Goal: Task Accomplishment & Management: Use online tool/utility

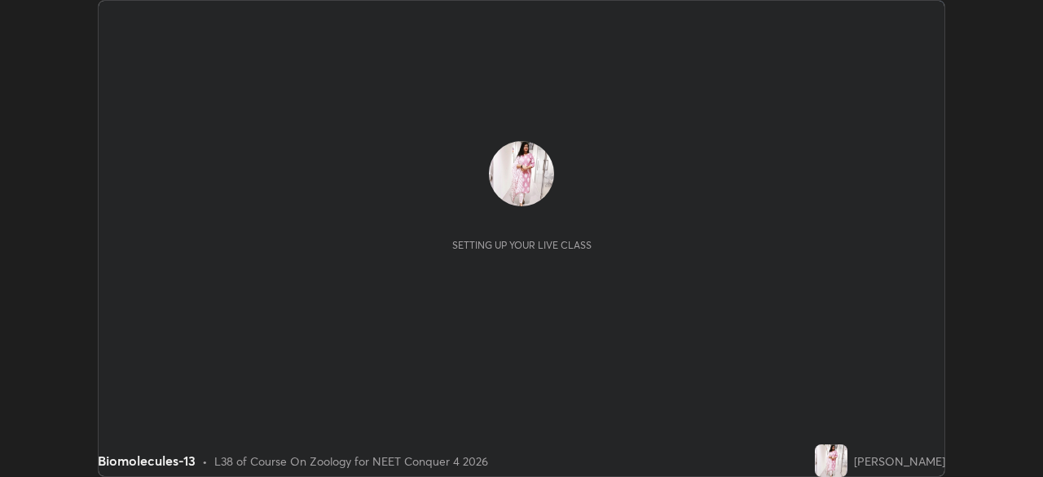
scroll to position [477, 1042]
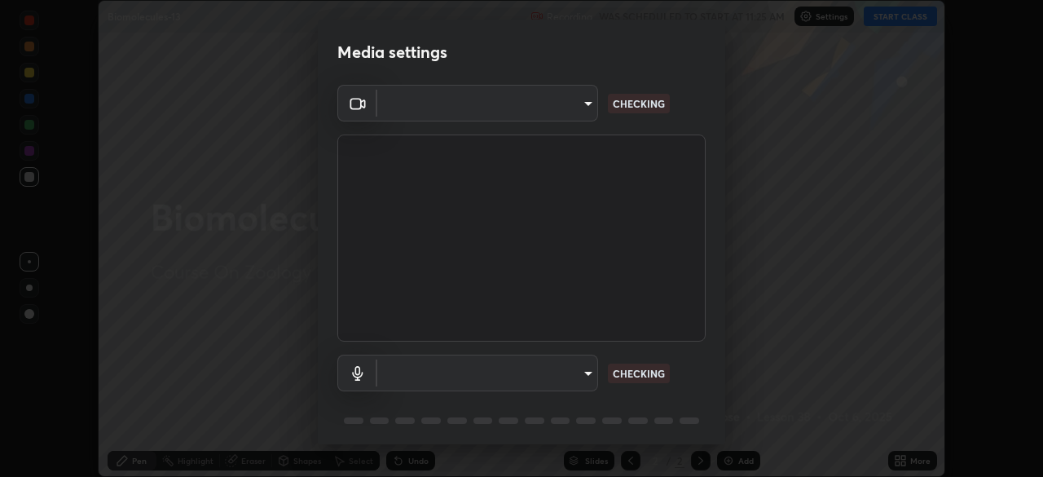
click at [579, 371] on body "Erase all Biomolecules-13 Recording WAS SCHEDULED TO START AT 11:25 AM Settings…" at bounding box center [521, 238] width 1043 height 477
type input "6ee9b2c6c9a5678ab5214f7e96b3922f1b517bc999d2db28af292a13673a7194"
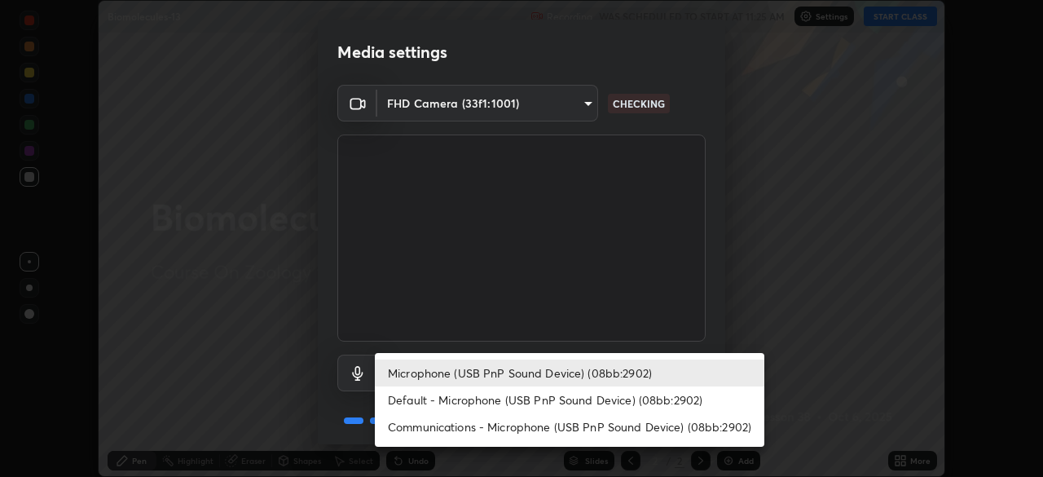
click at [518, 402] on li "Default - Microphone (USB PnP Sound Device) (08bb:2902)" at bounding box center [569, 399] width 389 height 27
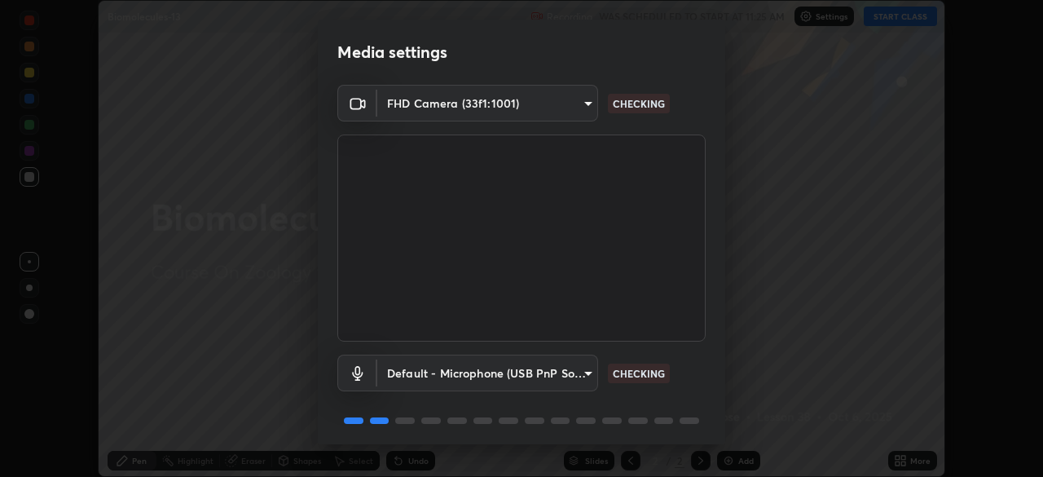
click at [570, 382] on body "Erase all Biomolecules-13 Recording WAS SCHEDULED TO START AT 11:25 AM Settings…" at bounding box center [521, 238] width 1043 height 477
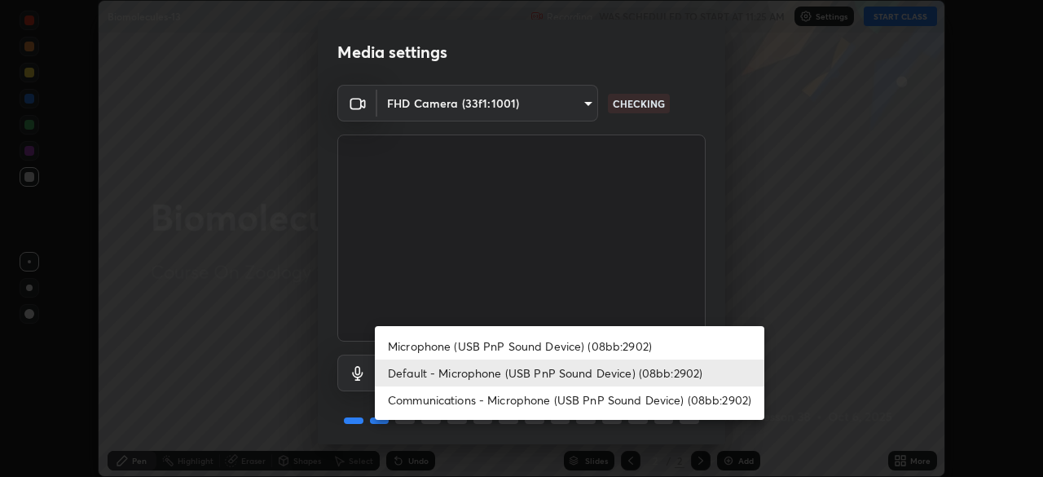
click at [552, 345] on li "Microphone (USB PnP Sound Device) (08bb:2902)" at bounding box center [569, 345] width 389 height 27
type input "d69259a39cf6ac2492a8378895a3ad9eba5f784ef6ce80e1a5d6c1c32a0e6b2d"
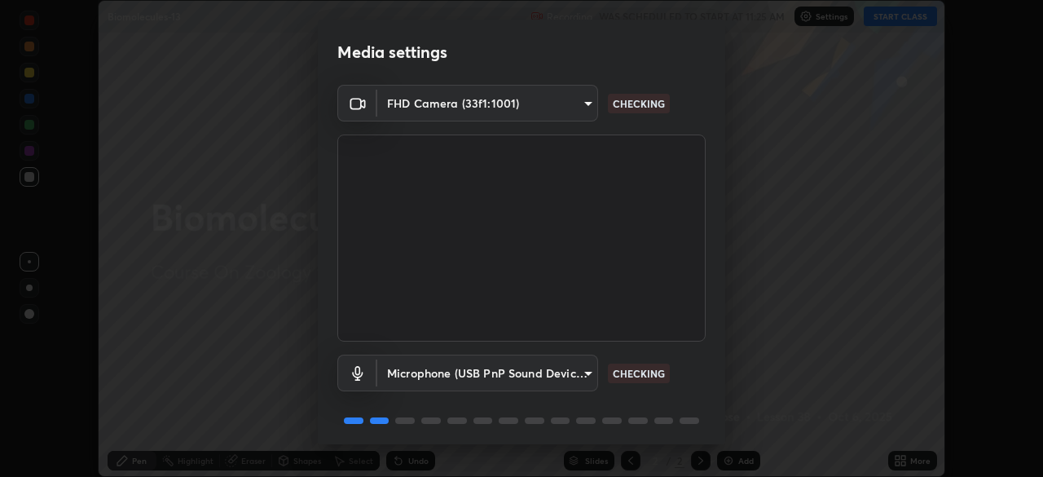
scroll to position [58, 0]
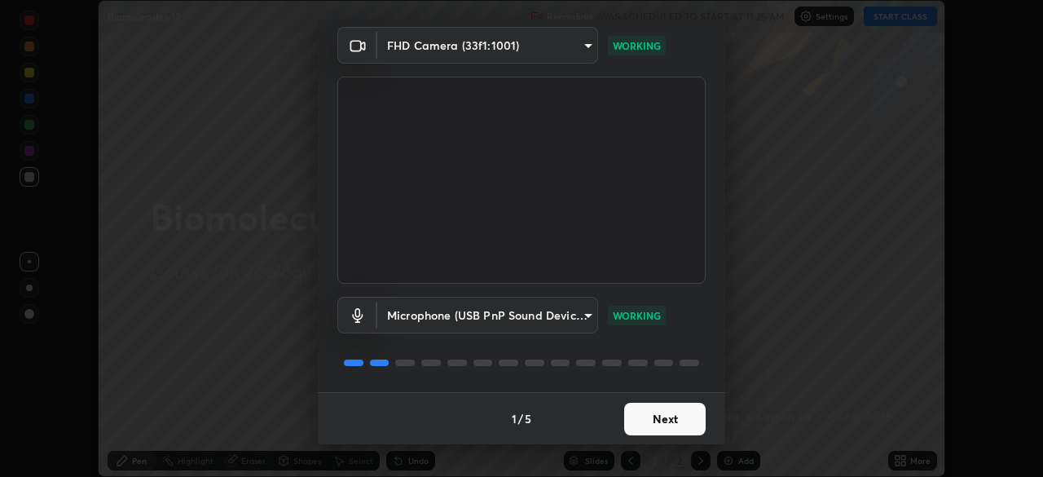
click at [657, 416] on button "Next" at bounding box center [664, 418] width 81 height 33
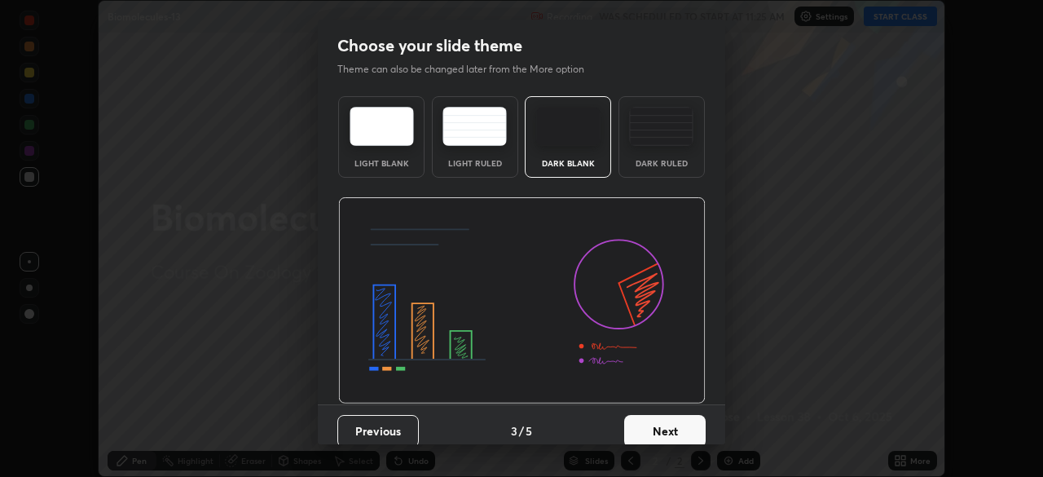
click at [656, 424] on button "Next" at bounding box center [664, 431] width 81 height 33
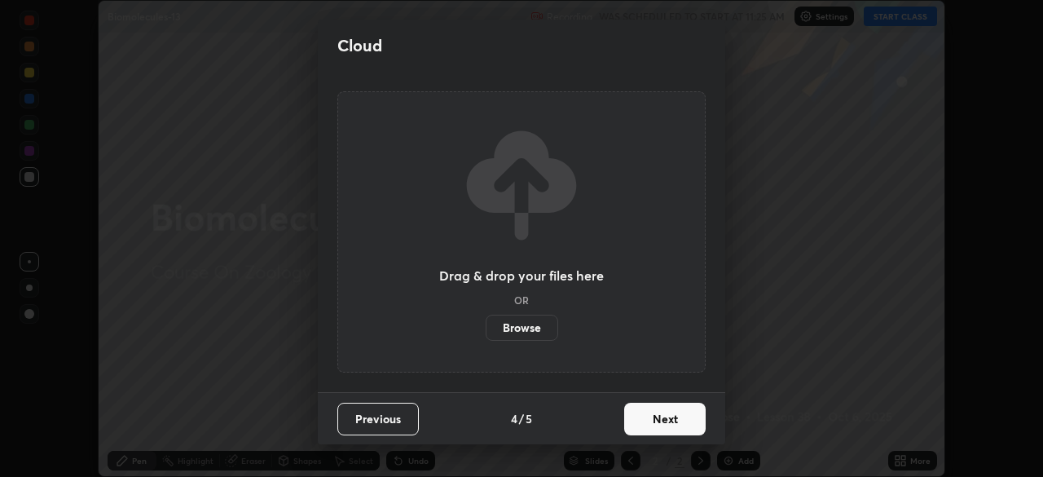
click at [684, 420] on button "Next" at bounding box center [664, 418] width 81 height 33
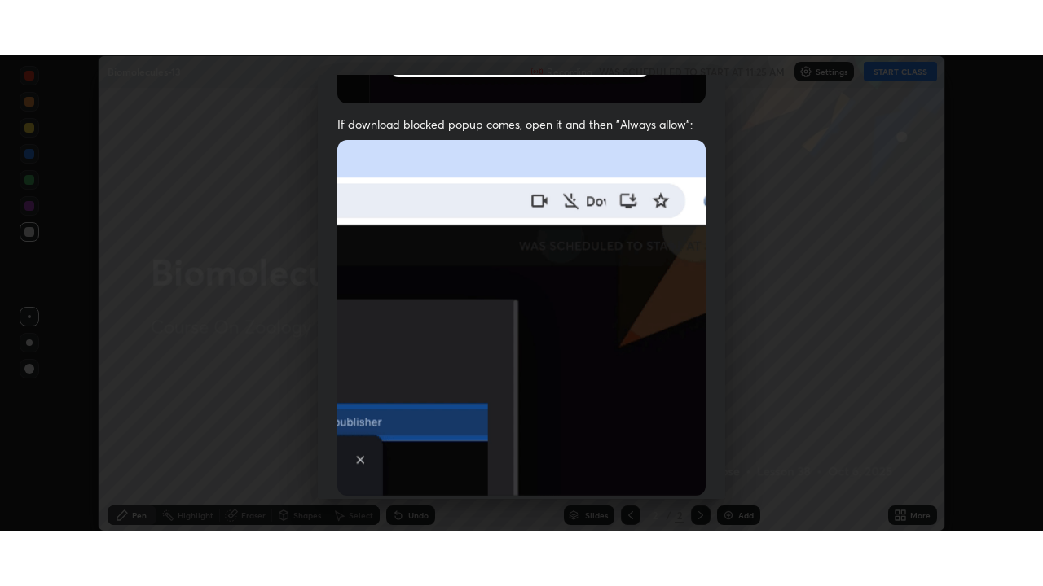
scroll to position [390, 0]
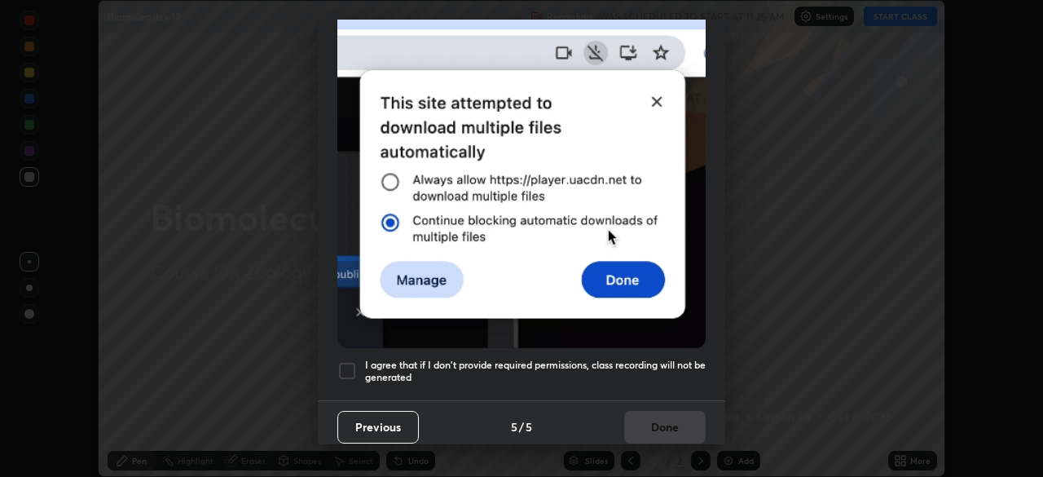
click at [556, 360] on h5 "I agree that if I don't provide required permissions, class recording will not …" at bounding box center [535, 370] width 340 height 25
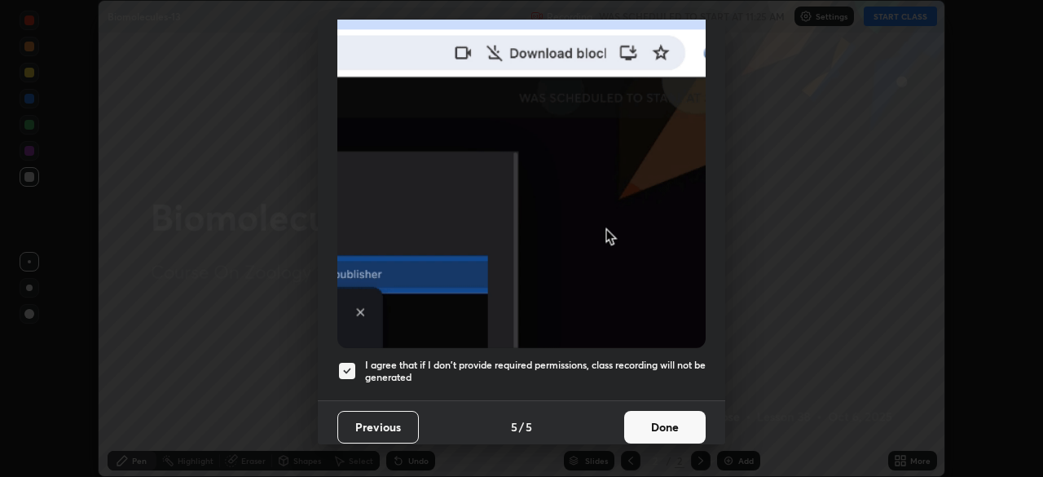
click at [630, 420] on button "Done" at bounding box center [664, 427] width 81 height 33
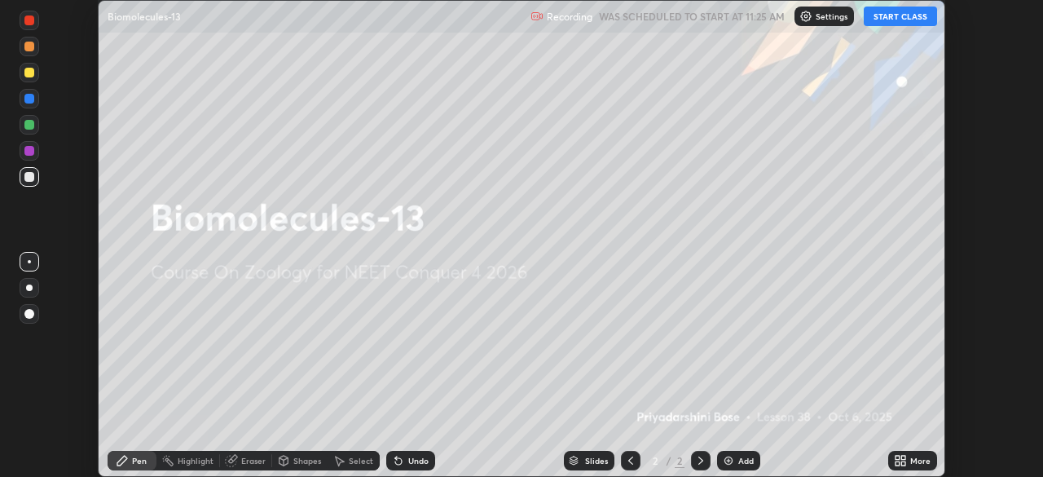
click at [899, 455] on icon at bounding box center [897, 457] width 4 height 4
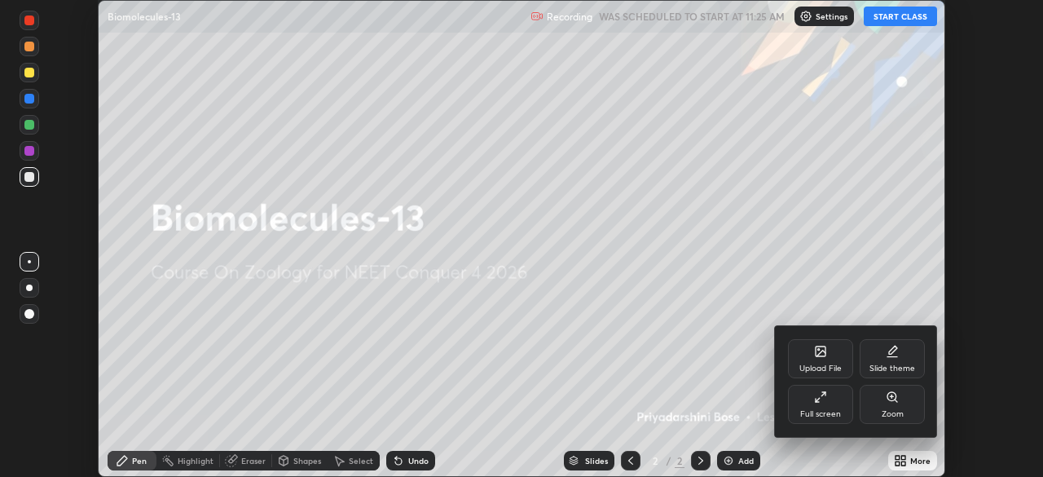
click at [824, 405] on div "Full screen" at bounding box center [820, 403] width 65 height 39
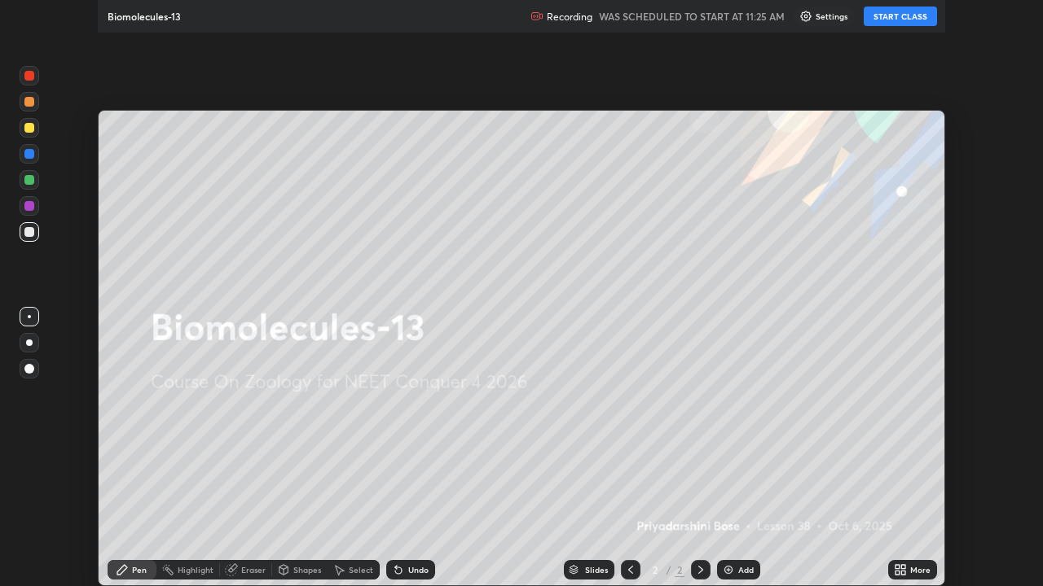
scroll to position [586, 1043]
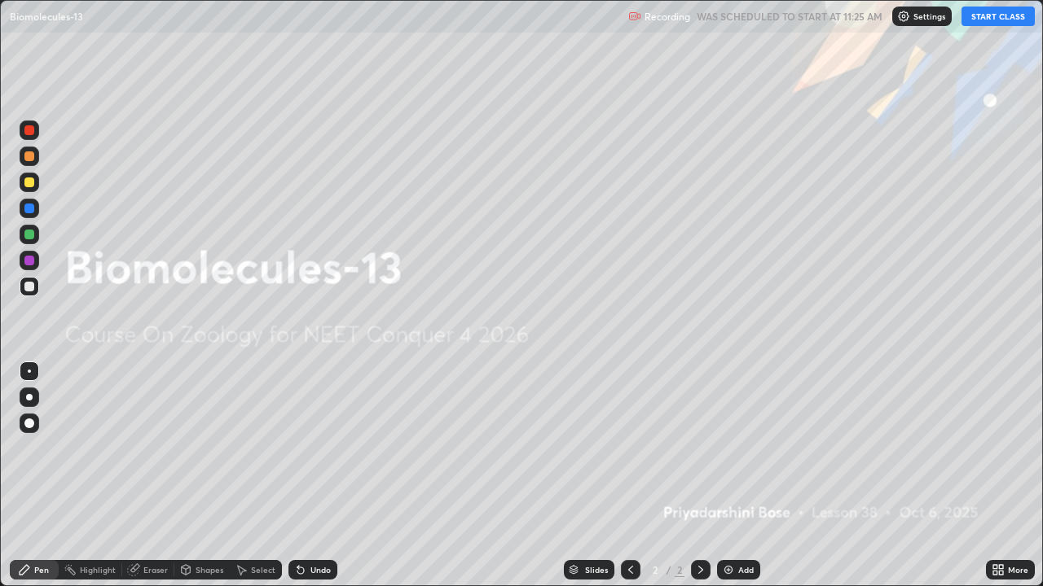
click at [988, 15] on button "START CLASS" at bounding box center [997, 17] width 73 height 20
click at [724, 476] on img at bounding box center [728, 570] width 13 height 13
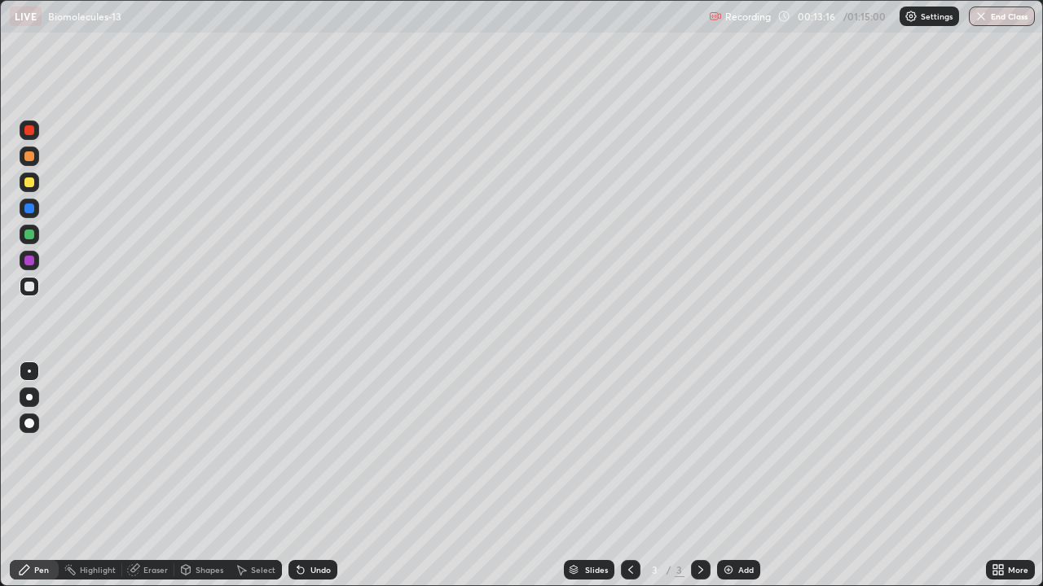
click at [31, 181] on div at bounding box center [29, 183] width 10 height 10
click at [29, 398] on div at bounding box center [29, 397] width 7 height 7
click at [31, 396] on div at bounding box center [29, 397] width 7 height 7
click at [29, 264] on div at bounding box center [29, 261] width 10 height 10
click at [28, 228] on div at bounding box center [30, 235] width 20 height 20
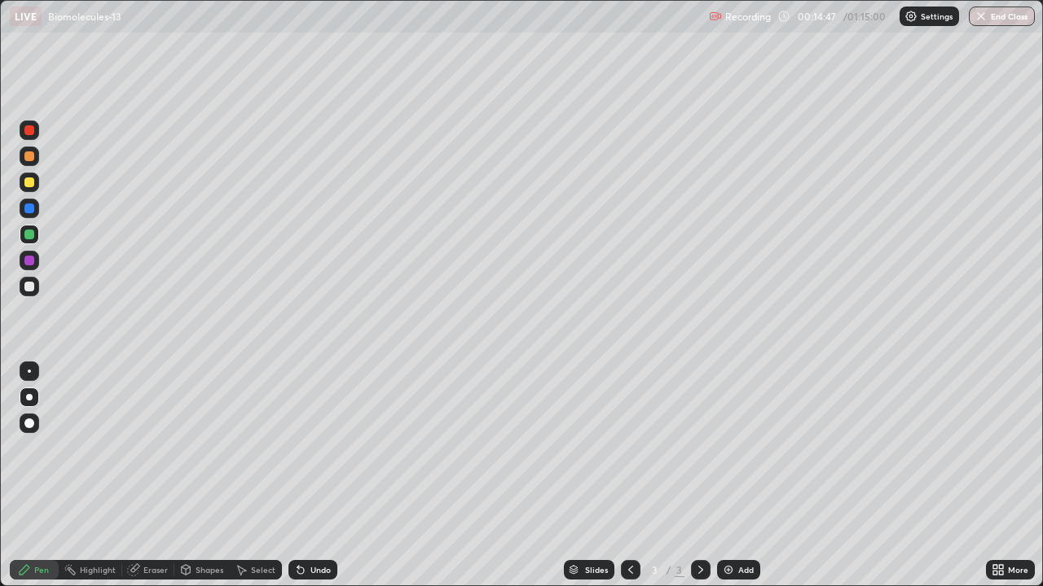
click at [29, 285] on div at bounding box center [29, 287] width 10 height 10
click at [28, 185] on div at bounding box center [29, 183] width 10 height 10
click at [27, 289] on div at bounding box center [29, 287] width 10 height 10
click at [191, 476] on div "Shapes" at bounding box center [201, 570] width 55 height 20
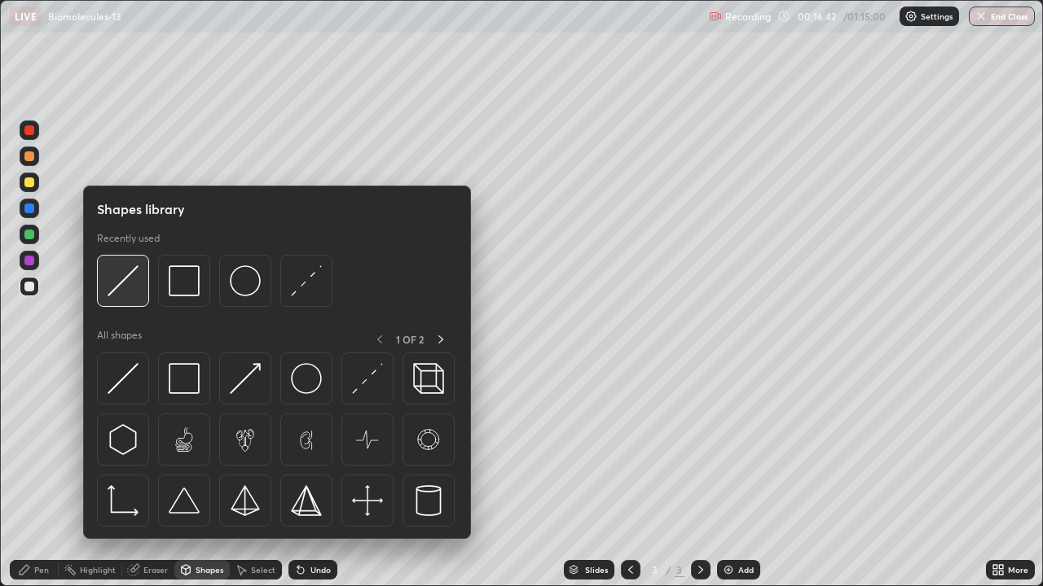
click at [126, 288] on img at bounding box center [123, 281] width 31 height 31
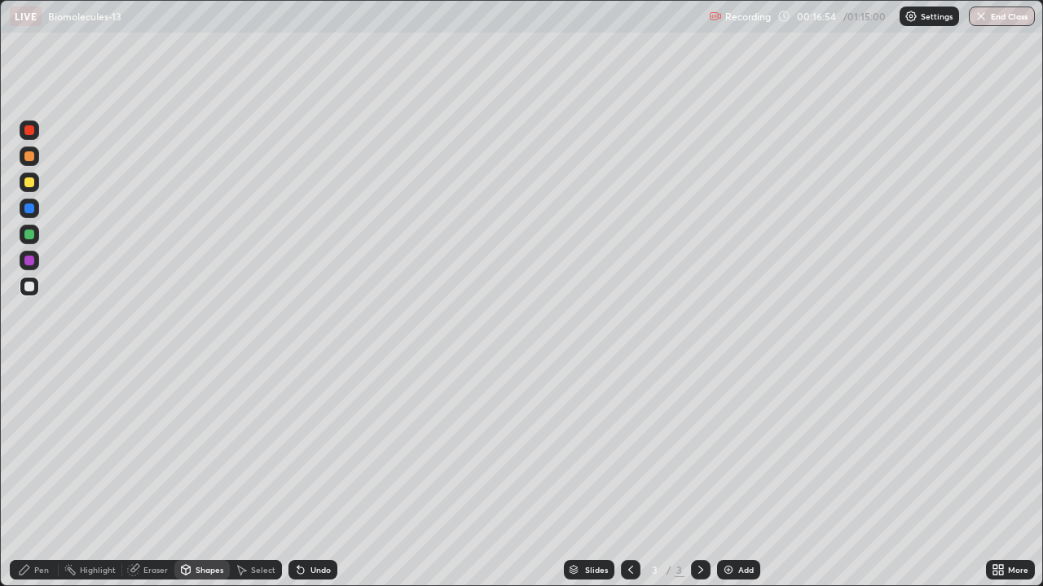
click at [300, 476] on icon at bounding box center [300, 571] width 7 height 7
click at [297, 476] on icon at bounding box center [298, 567] width 2 height 2
click at [32, 476] on div "Pen" at bounding box center [34, 570] width 49 height 20
click at [31, 182] on div at bounding box center [29, 183] width 10 height 10
click at [28, 131] on div at bounding box center [29, 130] width 10 height 10
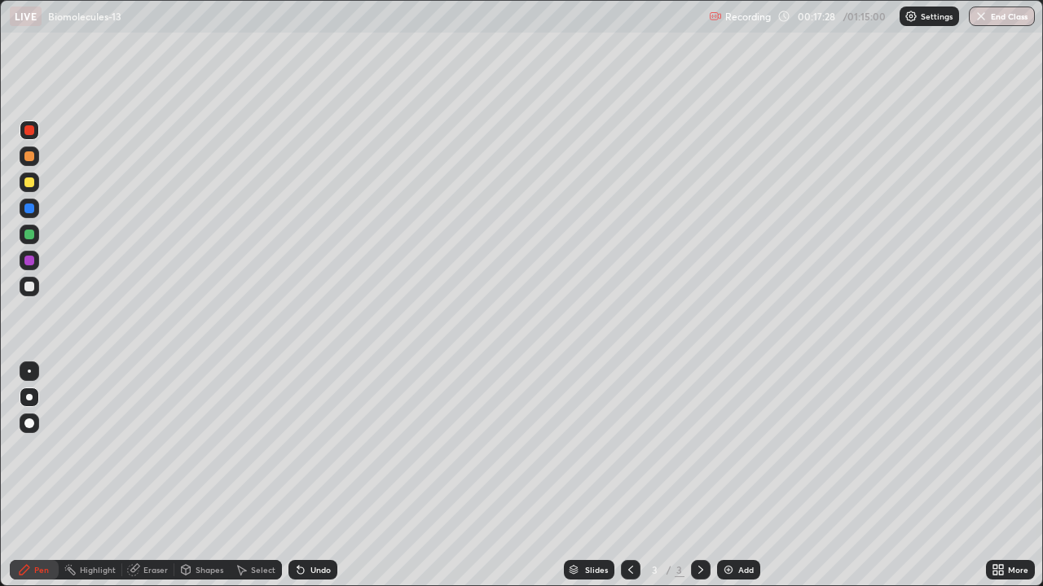
click at [27, 261] on div at bounding box center [29, 261] width 10 height 10
click at [29, 235] on div at bounding box center [29, 235] width 10 height 10
click at [28, 131] on div at bounding box center [29, 130] width 10 height 10
click at [0, 433] on div "Setting up your live class" at bounding box center [521, 293] width 1043 height 586
click at [30, 209] on div at bounding box center [29, 209] width 10 height 10
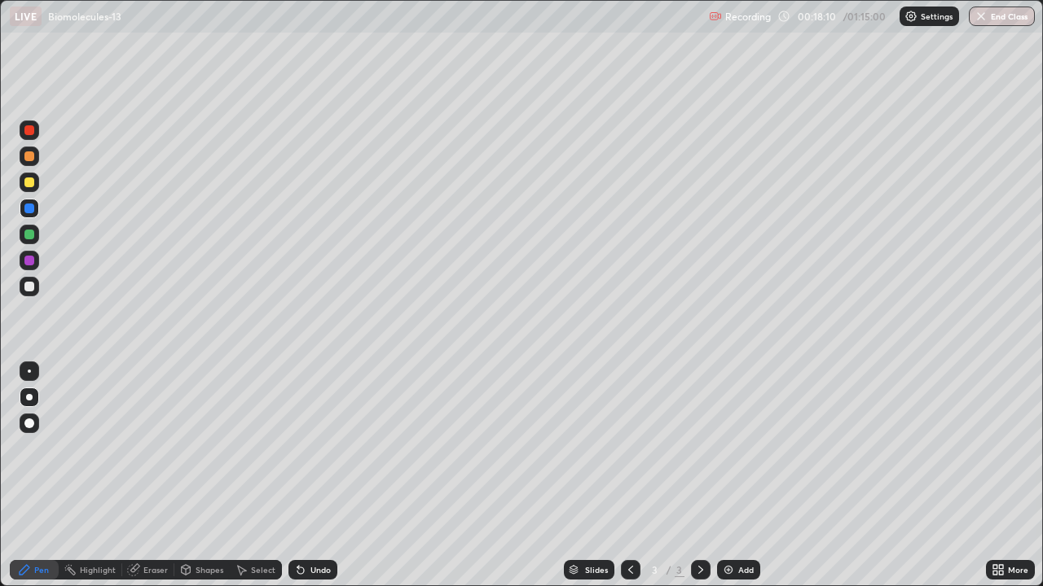
click at [27, 233] on div at bounding box center [29, 235] width 10 height 10
click at [29, 134] on div at bounding box center [29, 130] width 10 height 10
click at [37, 280] on div at bounding box center [30, 287] width 20 height 20
click at [301, 476] on icon at bounding box center [300, 570] width 13 height 13
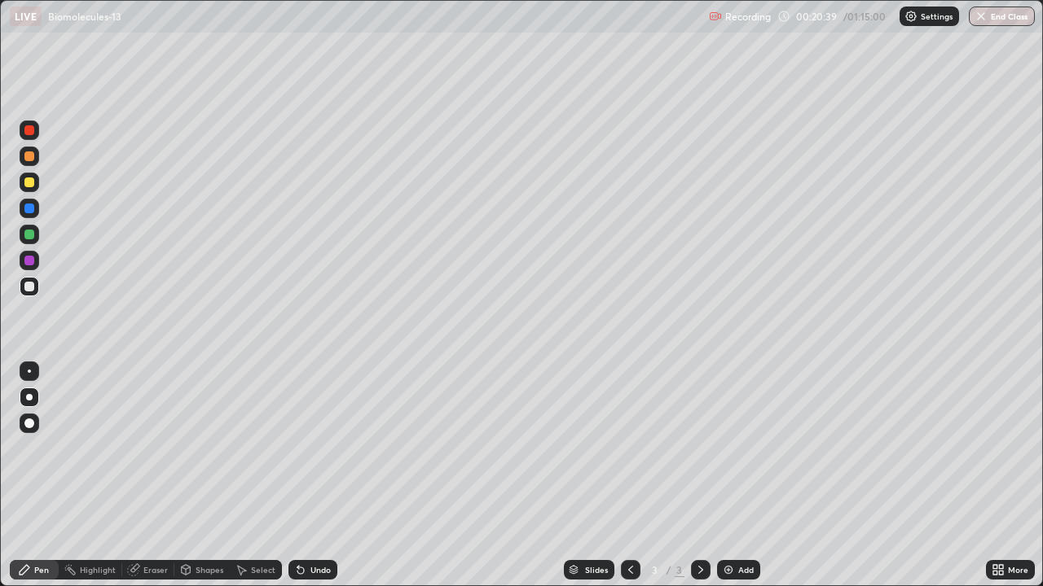
click at [309, 476] on div "Undo" at bounding box center [312, 570] width 49 height 20
click at [311, 476] on div "Undo" at bounding box center [320, 570] width 20 height 8
click at [314, 476] on div "Undo" at bounding box center [320, 570] width 20 height 8
click at [317, 476] on div "Undo" at bounding box center [320, 570] width 20 height 8
click at [319, 476] on div "Undo" at bounding box center [320, 570] width 20 height 8
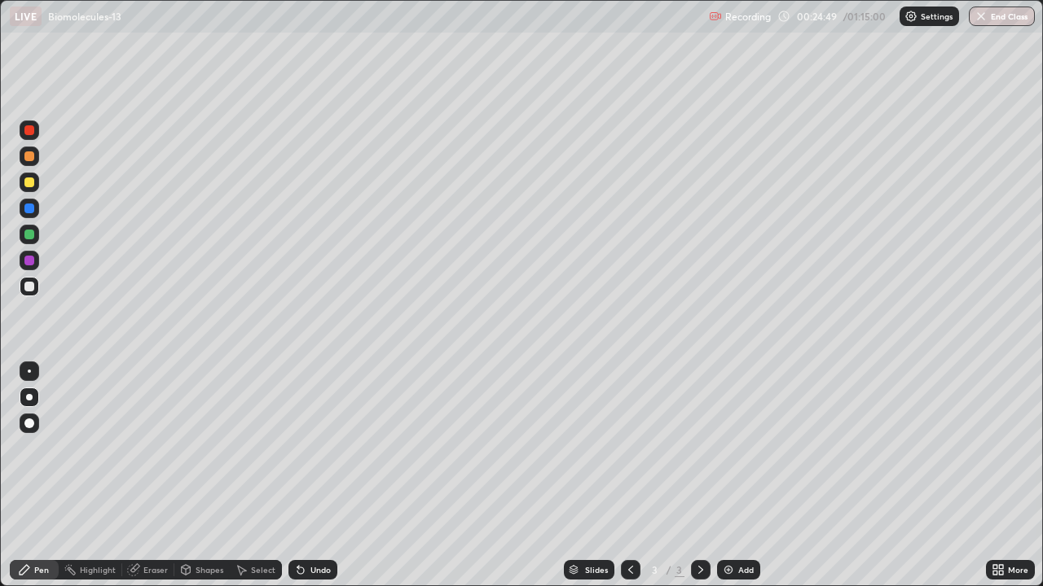
click at [724, 476] on img at bounding box center [728, 570] width 13 height 13
click at [27, 184] on div at bounding box center [29, 183] width 10 height 10
click at [27, 133] on div at bounding box center [29, 130] width 10 height 10
click at [297, 476] on icon at bounding box center [298, 567] width 2 height 2
click at [32, 233] on div at bounding box center [29, 235] width 10 height 10
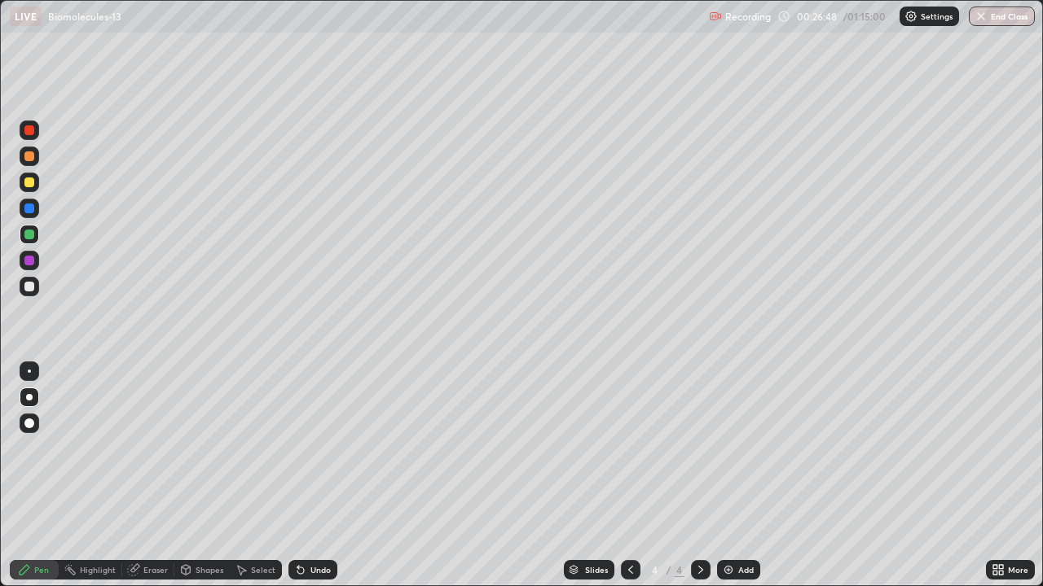
click at [31, 180] on div at bounding box center [29, 183] width 10 height 10
click at [27, 132] on div at bounding box center [29, 130] width 10 height 10
click at [30, 178] on div at bounding box center [29, 183] width 10 height 10
click at [29, 126] on div at bounding box center [29, 130] width 10 height 10
click at [33, 183] on div at bounding box center [29, 183] width 10 height 10
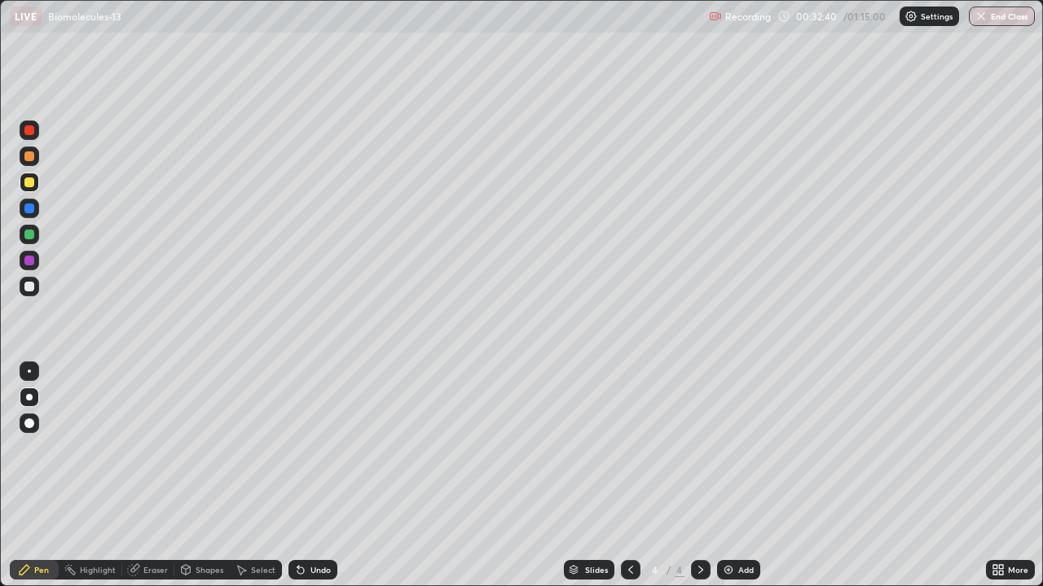
click at [724, 476] on img at bounding box center [728, 570] width 13 height 13
click at [31, 128] on div at bounding box center [29, 130] width 10 height 10
click at [32, 180] on div at bounding box center [29, 183] width 10 height 10
click at [37, 476] on div "Pen" at bounding box center [41, 570] width 15 height 8
click at [204, 476] on div "Shapes" at bounding box center [209, 570] width 28 height 8
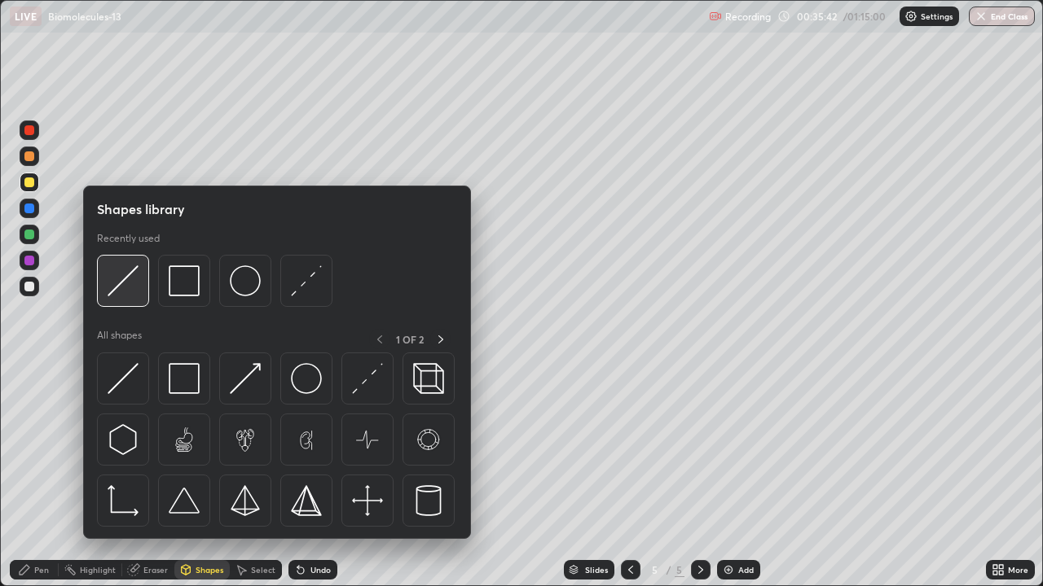
click at [128, 291] on img at bounding box center [123, 281] width 31 height 31
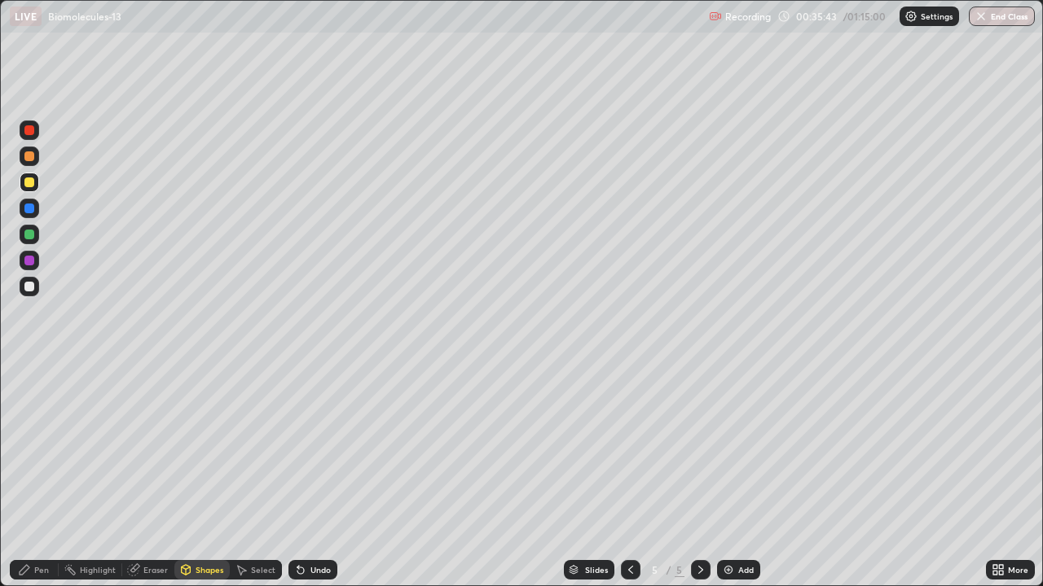
click at [31, 285] on div at bounding box center [29, 287] width 10 height 10
click at [28, 181] on div at bounding box center [29, 183] width 10 height 10
click at [29, 476] on icon at bounding box center [25, 570] width 10 height 10
click at [294, 476] on icon at bounding box center [300, 570] width 13 height 13
click at [27, 130] on div at bounding box center [29, 130] width 10 height 10
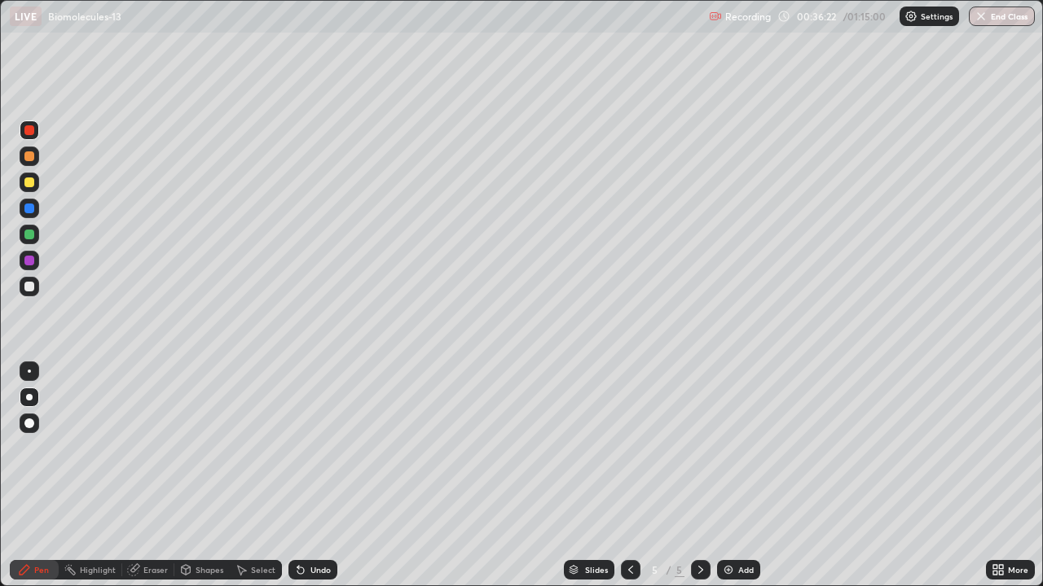
click at [29, 233] on div at bounding box center [29, 235] width 10 height 10
click at [629, 476] on icon at bounding box center [630, 570] width 13 height 13
click at [699, 476] on icon at bounding box center [700, 570] width 13 height 13
click at [701, 476] on icon at bounding box center [700, 570] width 5 height 8
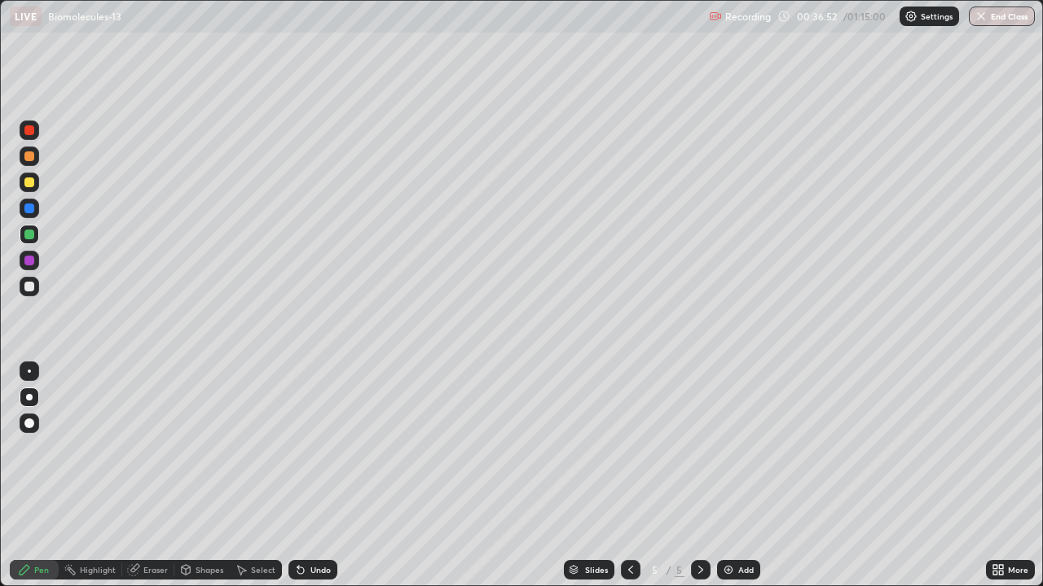
click at [29, 261] on div at bounding box center [29, 261] width 10 height 10
click at [25, 210] on div at bounding box center [29, 209] width 10 height 10
click at [287, 434] on button "Undo" at bounding box center [308, 438] width 47 height 20
click at [25, 290] on div at bounding box center [29, 287] width 10 height 10
click at [584, 476] on div "Slides" at bounding box center [589, 570] width 51 height 20
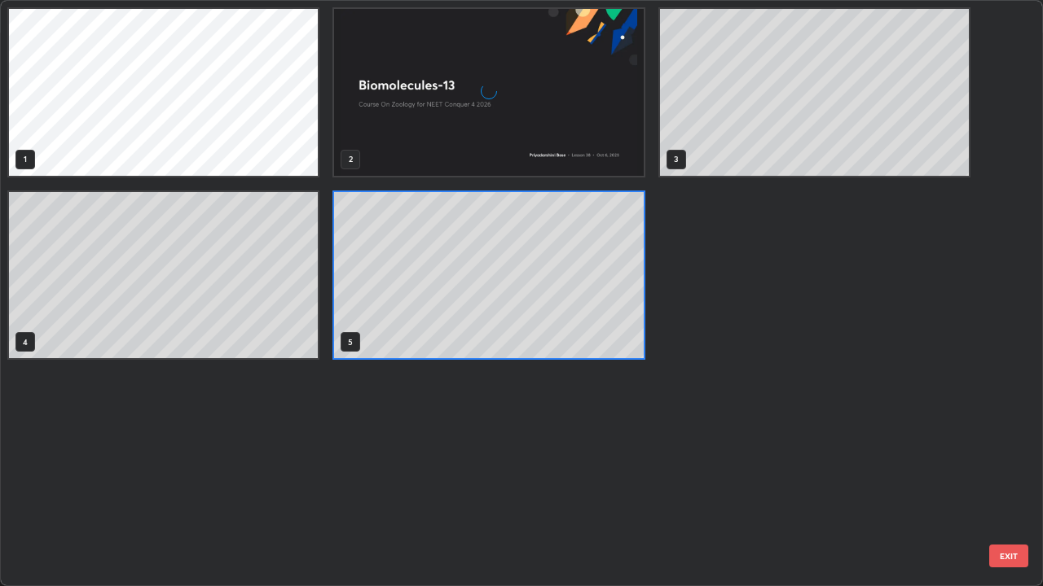
scroll to position [580, 1033]
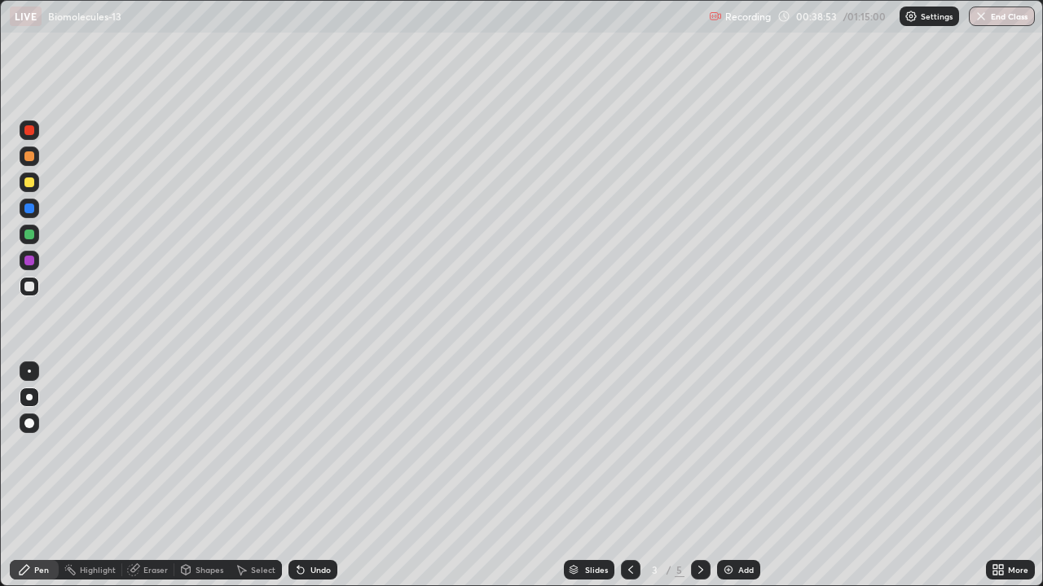
click at [582, 476] on div "Slides" at bounding box center [589, 570] width 51 height 20
click at [32, 233] on div at bounding box center [29, 235] width 10 height 10
click at [23, 288] on div at bounding box center [30, 287] width 20 height 20
click at [298, 476] on div "Undo" at bounding box center [312, 570] width 49 height 20
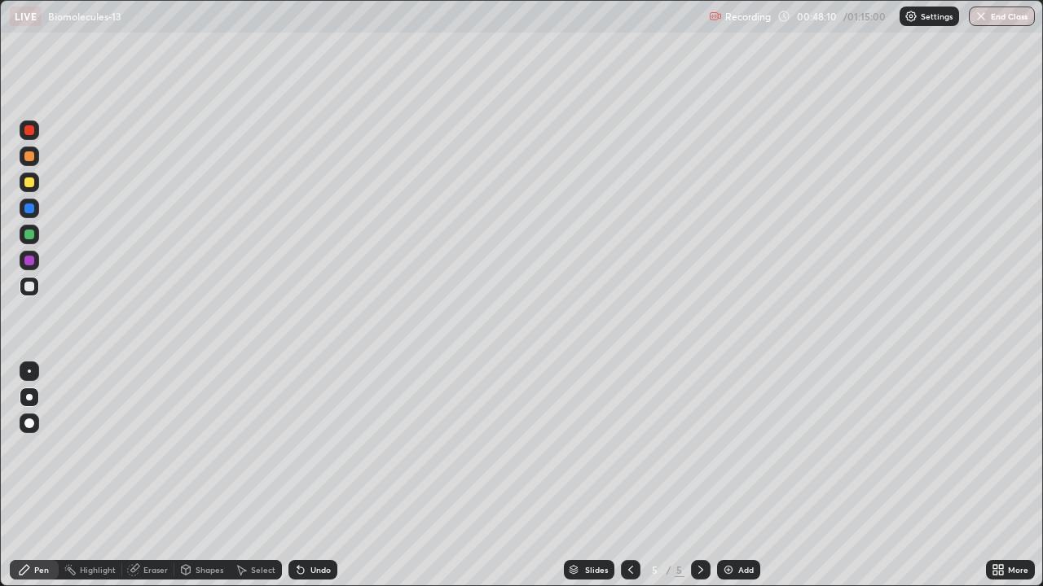
click at [298, 476] on icon at bounding box center [300, 571] width 7 height 7
click at [297, 476] on icon at bounding box center [300, 571] width 7 height 7
click at [301, 476] on icon at bounding box center [300, 571] width 7 height 7
click at [300, 476] on icon at bounding box center [300, 571] width 7 height 7
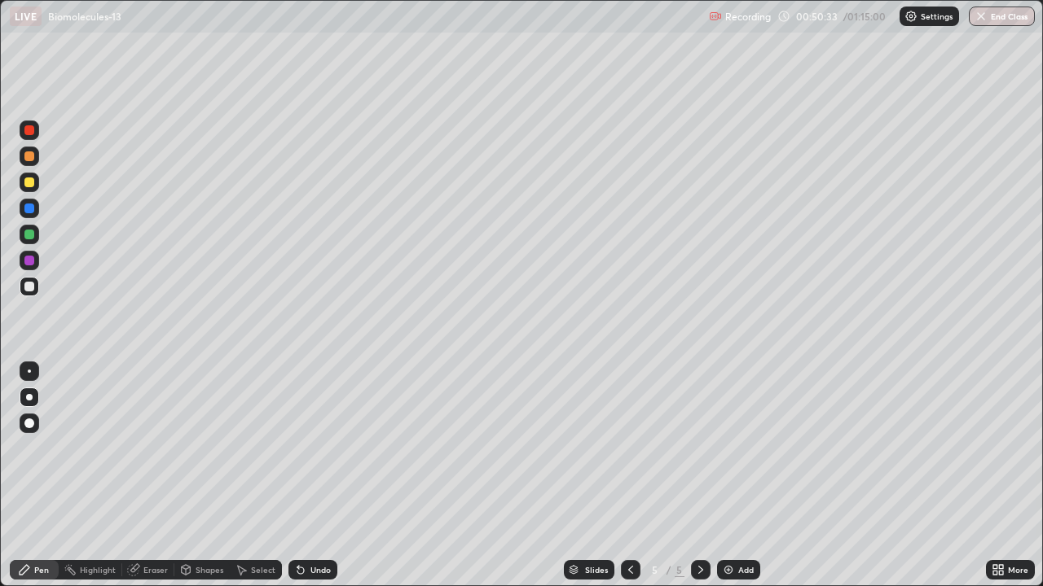
click at [294, 476] on icon at bounding box center [300, 570] width 13 height 13
click at [298, 476] on icon at bounding box center [300, 571] width 7 height 7
click at [725, 476] on img at bounding box center [728, 570] width 13 height 13
click at [30, 156] on div at bounding box center [29, 157] width 10 height 10
click at [37, 160] on div at bounding box center [30, 157] width 20 height 20
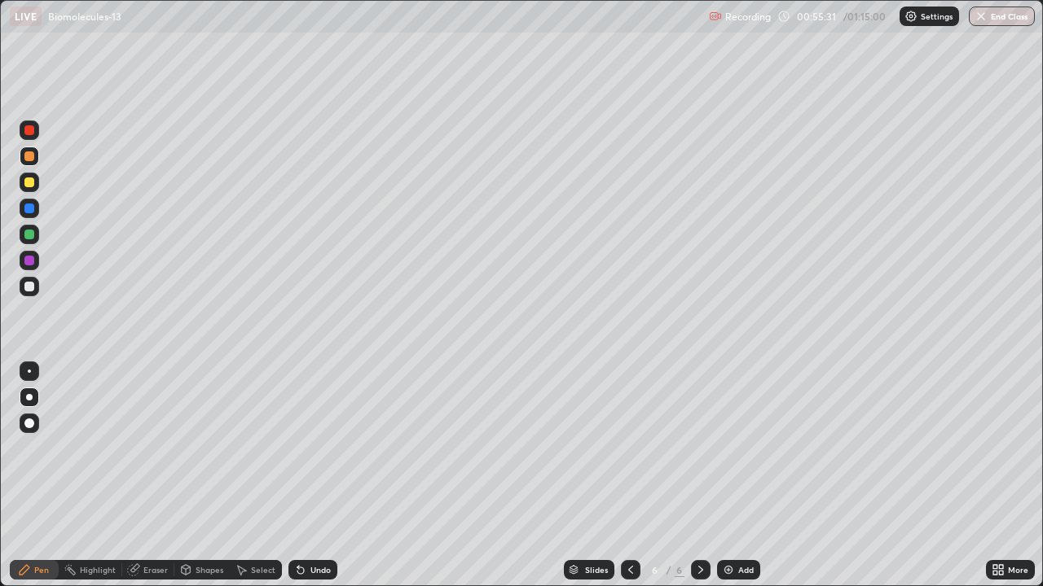
click at [30, 290] on div at bounding box center [29, 287] width 10 height 10
click at [25, 234] on div at bounding box center [29, 235] width 10 height 10
click at [33, 262] on div at bounding box center [29, 261] width 10 height 10
click at [29, 285] on div at bounding box center [29, 287] width 10 height 10
click at [31, 131] on div at bounding box center [29, 130] width 10 height 10
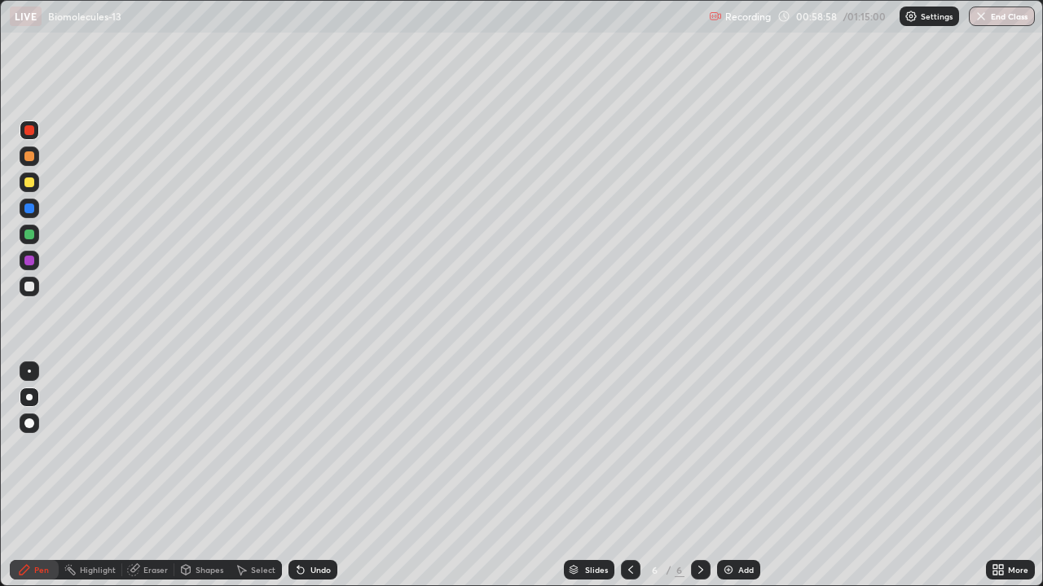
click at [730, 476] on img at bounding box center [728, 570] width 13 height 13
click at [33, 159] on div at bounding box center [29, 157] width 10 height 10
click at [297, 476] on icon at bounding box center [298, 567] width 2 height 2
click at [297, 476] on icon at bounding box center [300, 571] width 7 height 7
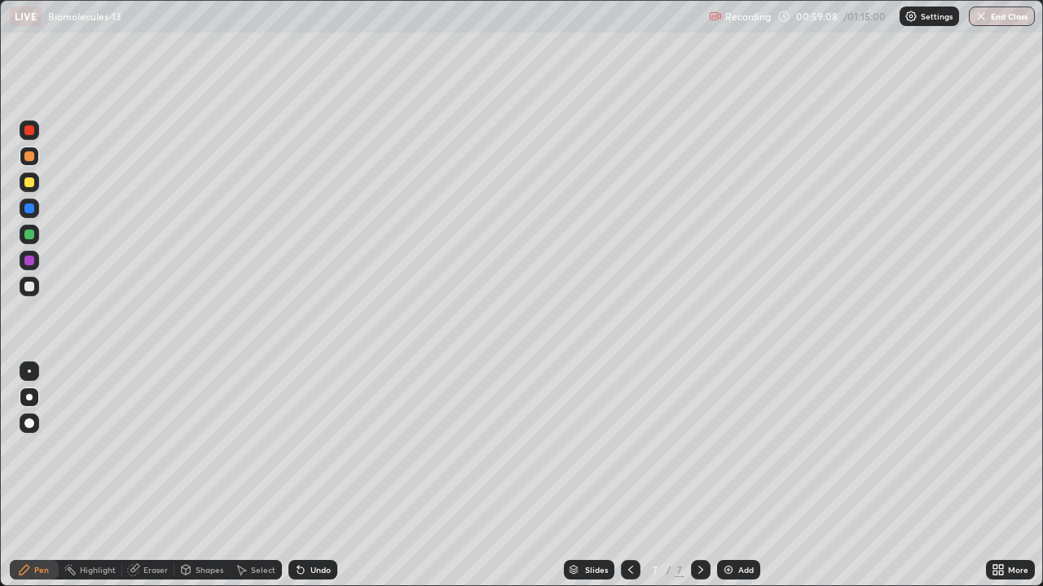
click at [27, 289] on div at bounding box center [29, 287] width 10 height 10
click at [27, 183] on div at bounding box center [29, 183] width 10 height 10
click at [29, 285] on div at bounding box center [29, 287] width 10 height 10
click at [27, 183] on div at bounding box center [29, 183] width 10 height 10
click at [29, 236] on div at bounding box center [29, 235] width 10 height 10
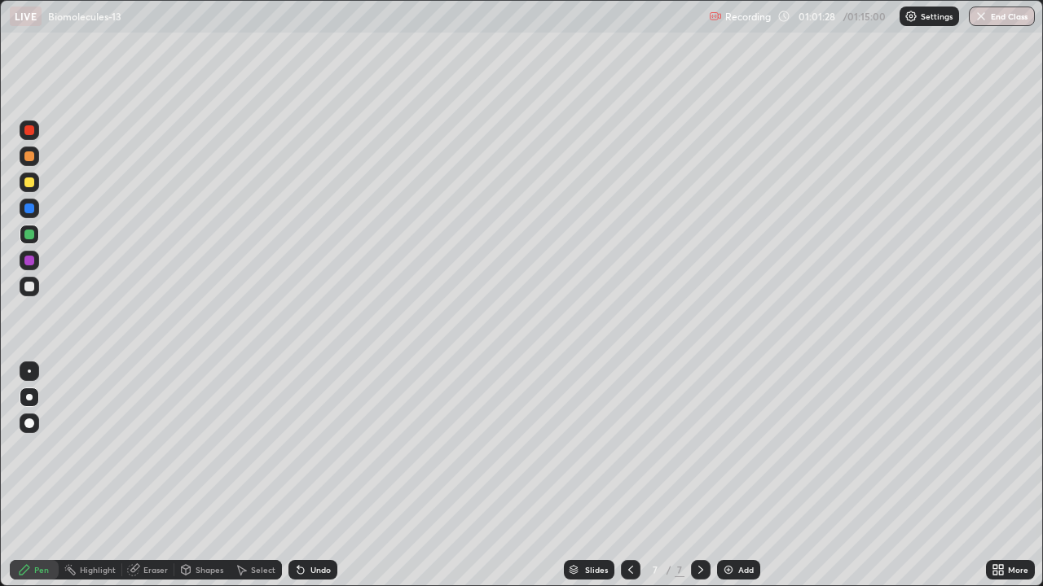
click at [27, 288] on div at bounding box center [29, 287] width 10 height 10
click at [728, 476] on img at bounding box center [728, 570] width 13 height 13
click at [27, 157] on div at bounding box center [29, 157] width 10 height 10
click at [30, 231] on div at bounding box center [29, 235] width 10 height 10
click at [31, 261] on div at bounding box center [29, 261] width 10 height 10
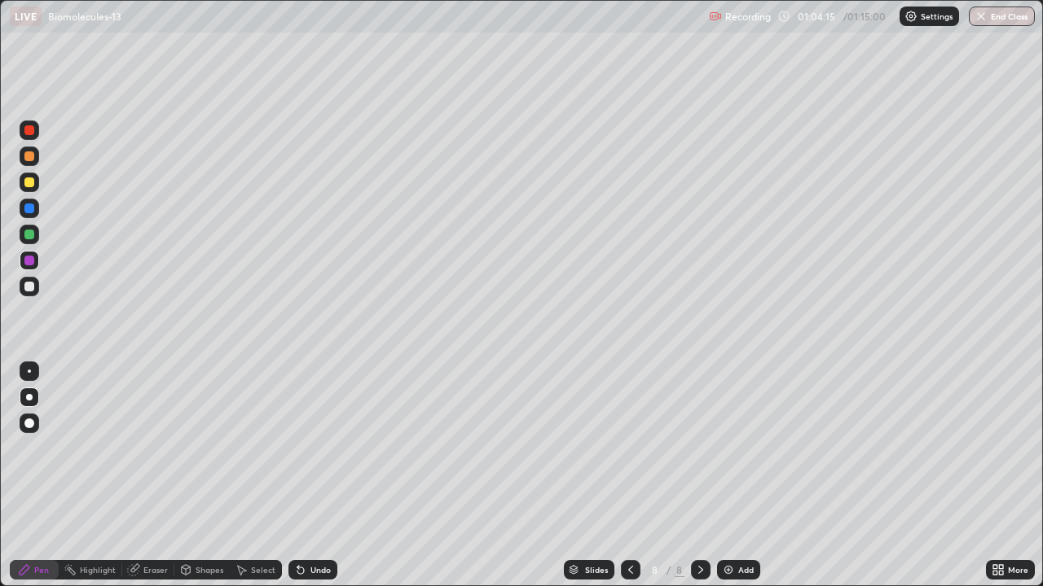
click at [37, 288] on div at bounding box center [30, 287] width 20 height 20
click at [32, 186] on div at bounding box center [29, 183] width 10 height 10
click at [1001, 476] on icon at bounding box center [1001, 567] width 4 height 4
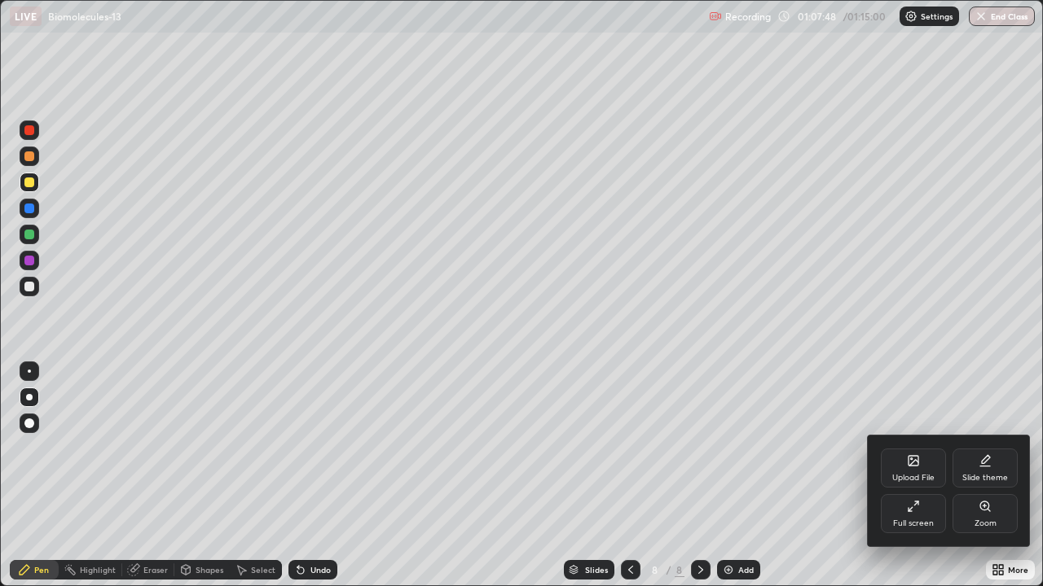
click at [916, 476] on div "Full screen" at bounding box center [913, 524] width 41 height 8
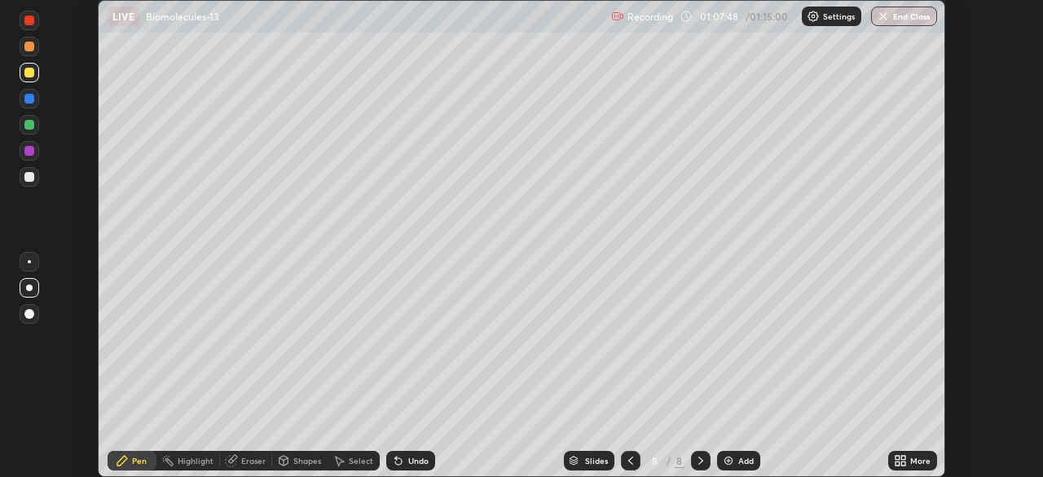
scroll to position [80980, 80414]
click at [725, 462] on img at bounding box center [728, 460] width 13 height 13
click at [27, 155] on div at bounding box center [29, 151] width 10 height 10
click at [30, 178] on div at bounding box center [29, 177] width 10 height 10
click at [28, 125] on div at bounding box center [29, 125] width 10 height 10
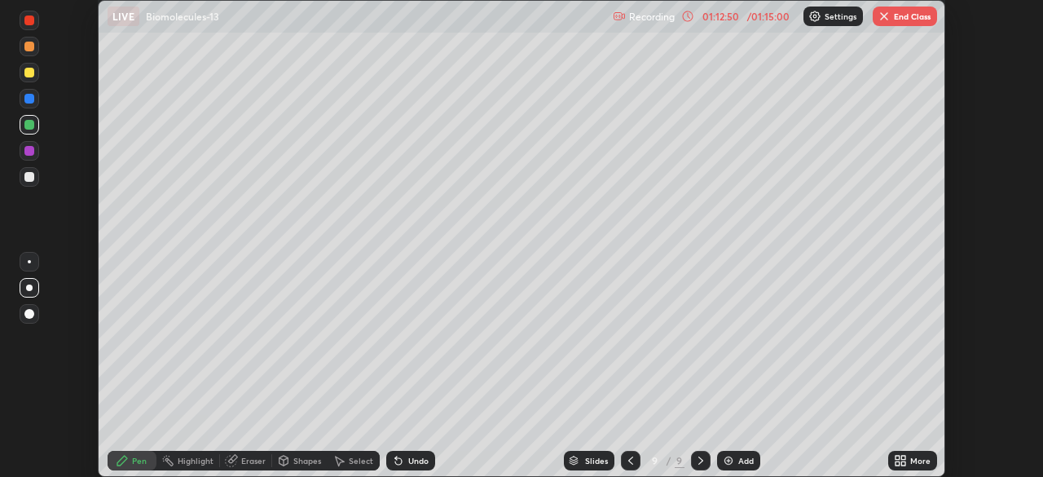
click at [395, 457] on icon at bounding box center [396, 457] width 2 height 2
click at [395, 459] on icon at bounding box center [398, 461] width 7 height 7
click at [395, 457] on icon at bounding box center [396, 457] width 2 height 2
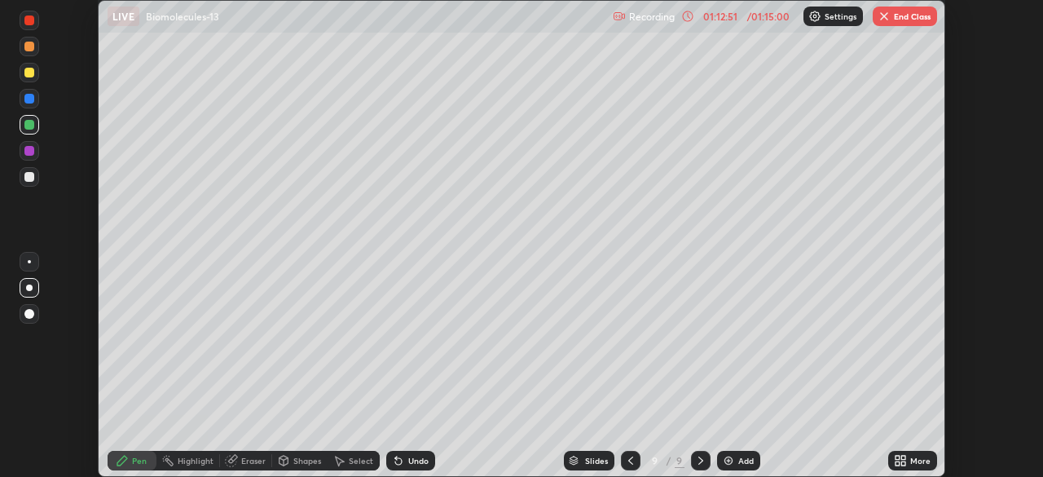
click at [395, 457] on icon at bounding box center [396, 457] width 2 height 2
click at [403, 457] on div "Undo" at bounding box center [410, 460] width 49 height 20
click at [401, 456] on icon at bounding box center [398, 460] width 13 height 13
click at [402, 463] on div "Undo" at bounding box center [410, 460] width 49 height 20
click at [402, 466] on icon at bounding box center [398, 460] width 13 height 13
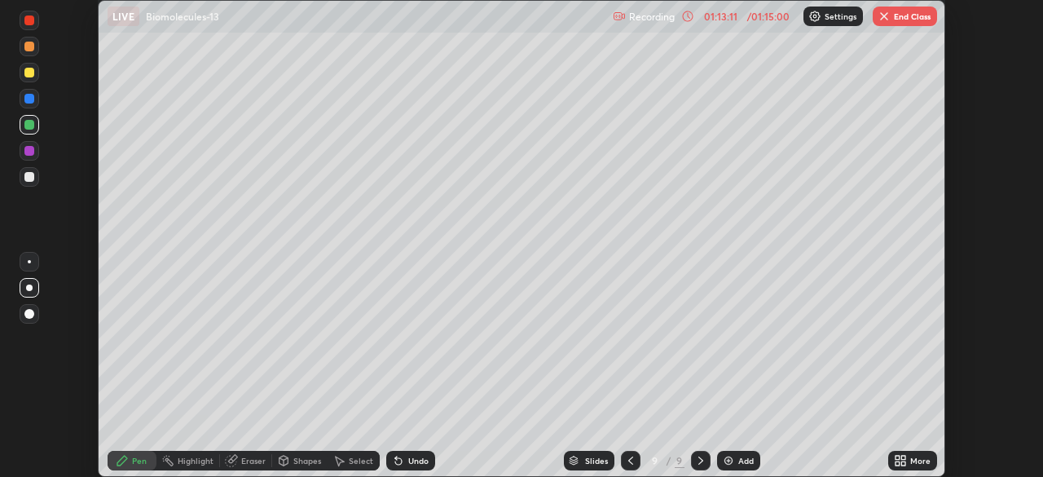
click at [399, 464] on icon at bounding box center [398, 460] width 13 height 13
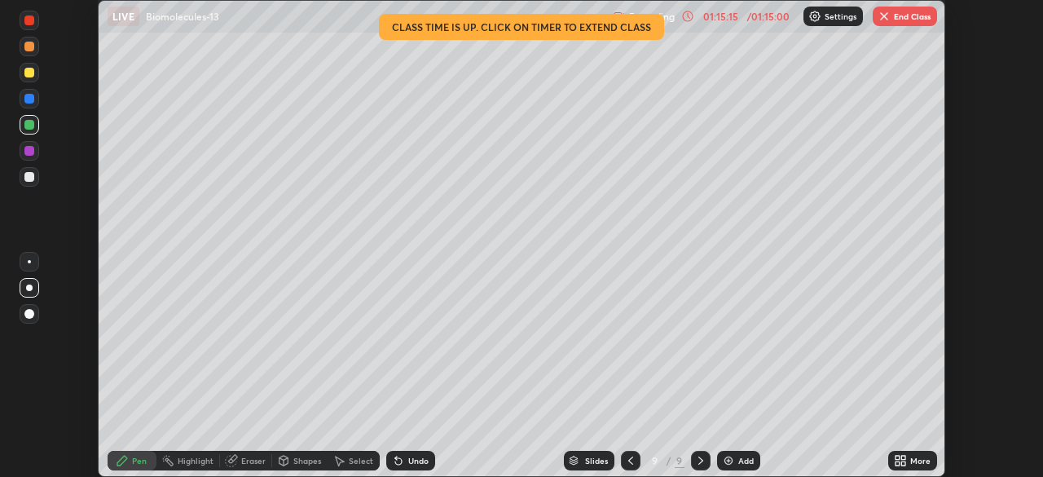
click at [906, 16] on button "End Class" at bounding box center [904, 17] width 64 height 20
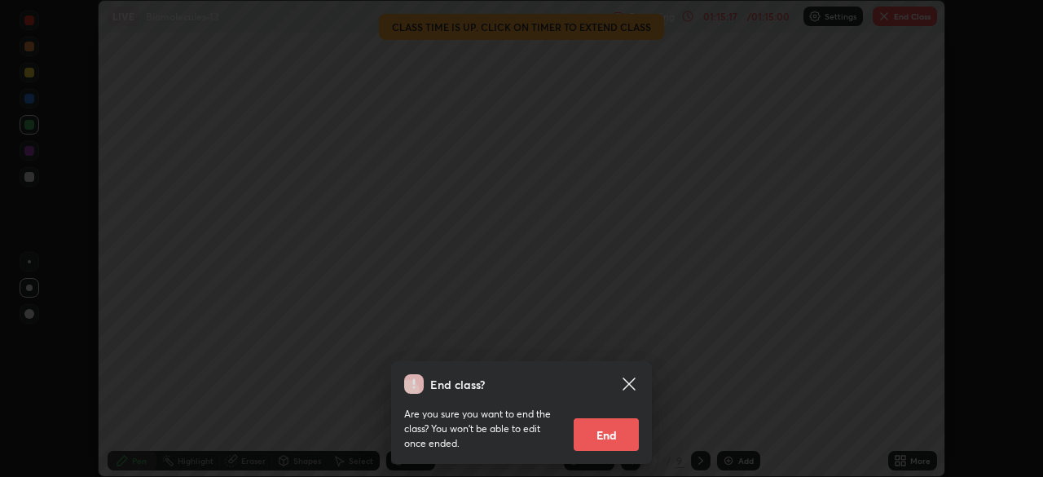
click at [612, 433] on button "End" at bounding box center [605, 434] width 65 height 33
